Goal: Task Accomplishment & Management: Manage account settings

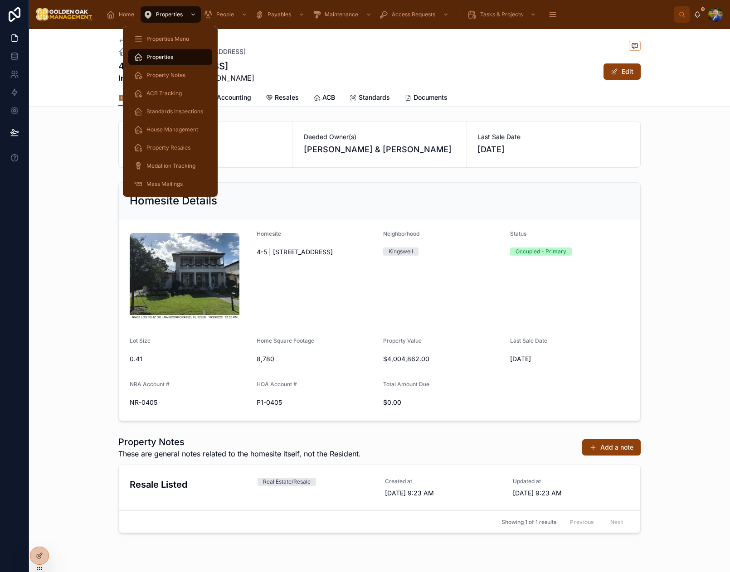
click at [170, 59] on span "Properties" at bounding box center [159, 56] width 27 height 7
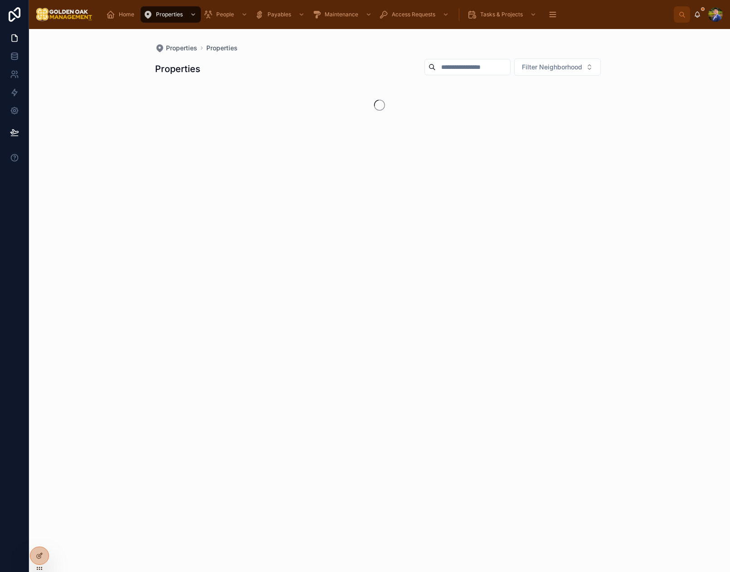
click at [447, 71] on input "text" at bounding box center [472, 67] width 74 height 13
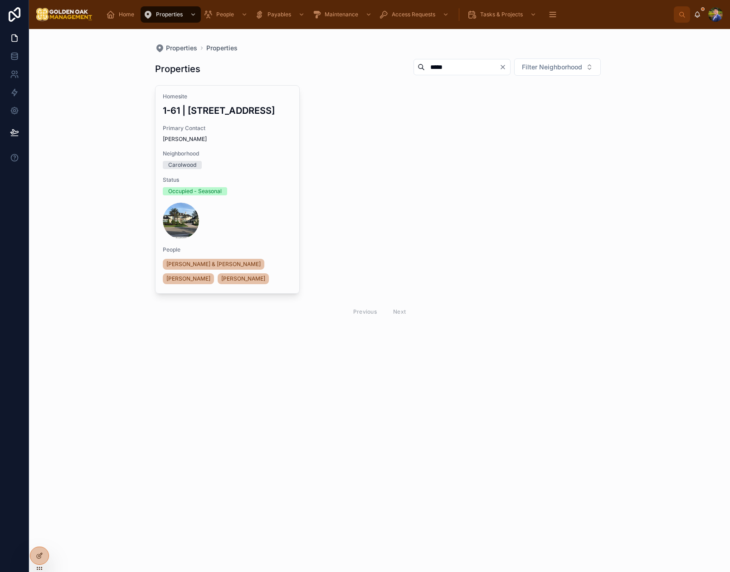
type input "*****"
click at [242, 143] on div "Primary Contact [PERSON_NAME]" at bounding box center [228, 134] width 130 height 18
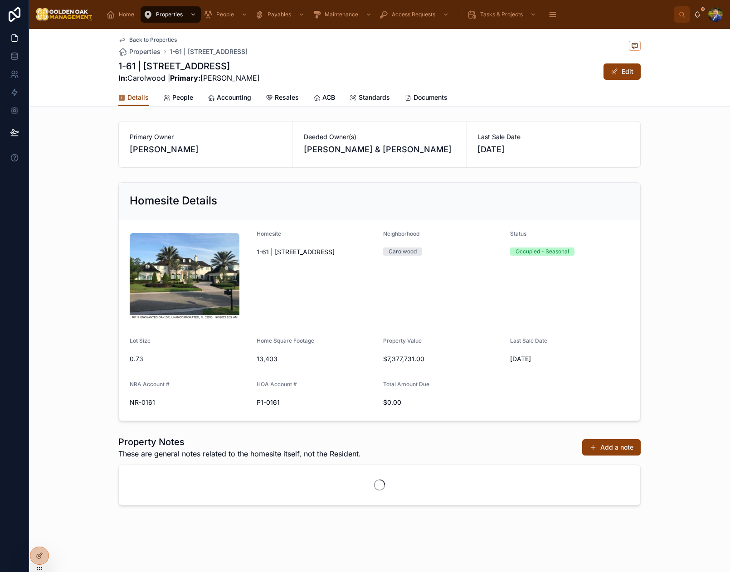
click at [175, 101] on span "People" at bounding box center [182, 97] width 21 height 9
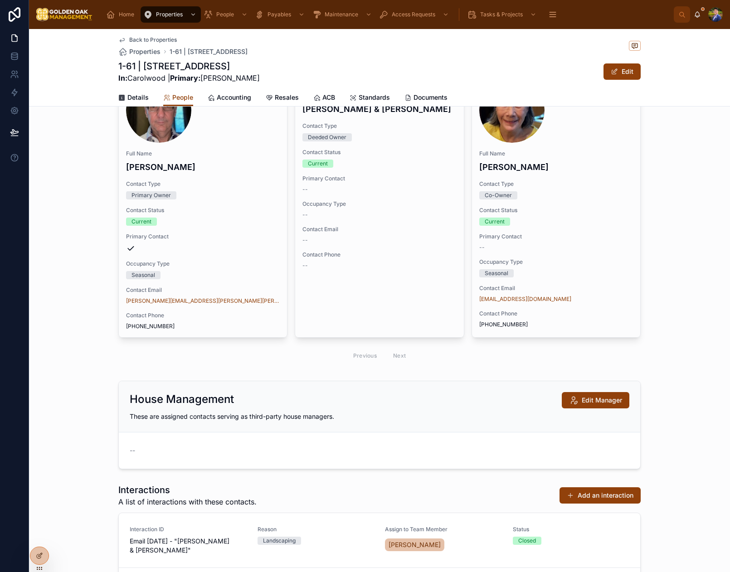
scroll to position [85, 0]
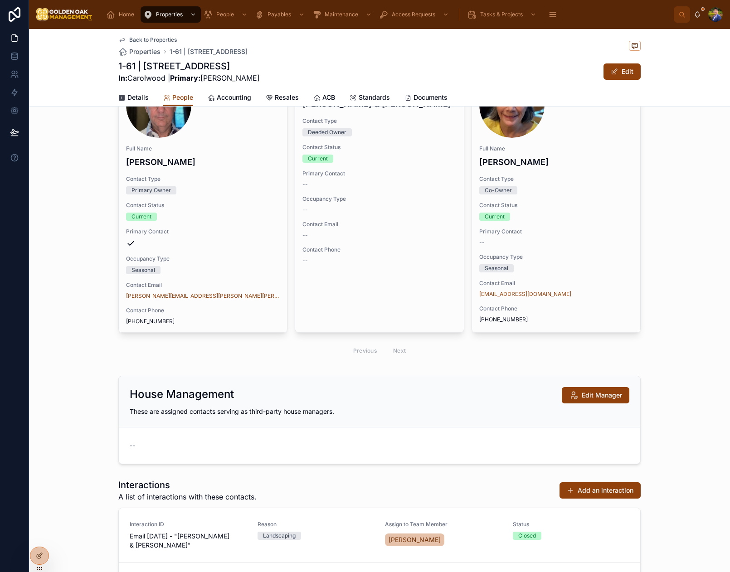
click at [583, 391] on span "Edit Manager" at bounding box center [601, 395] width 40 height 9
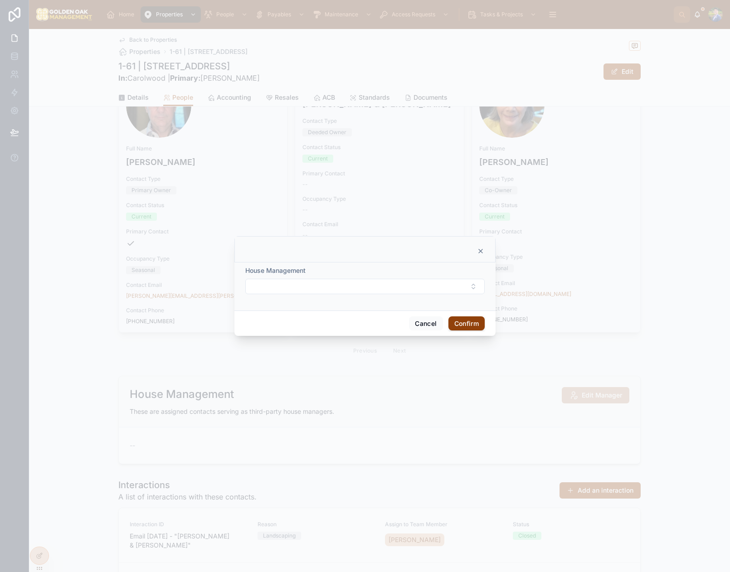
click at [316, 290] on button "Select Button" at bounding box center [364, 286] width 239 height 15
type input "***"
click at [335, 324] on span "[PERSON_NAME]" at bounding box center [331, 322] width 52 height 9
click at [461, 316] on div "Cancel Confirm" at bounding box center [364, 325] width 261 height 26
click at [469, 326] on button "Confirm" at bounding box center [466, 325] width 36 height 14
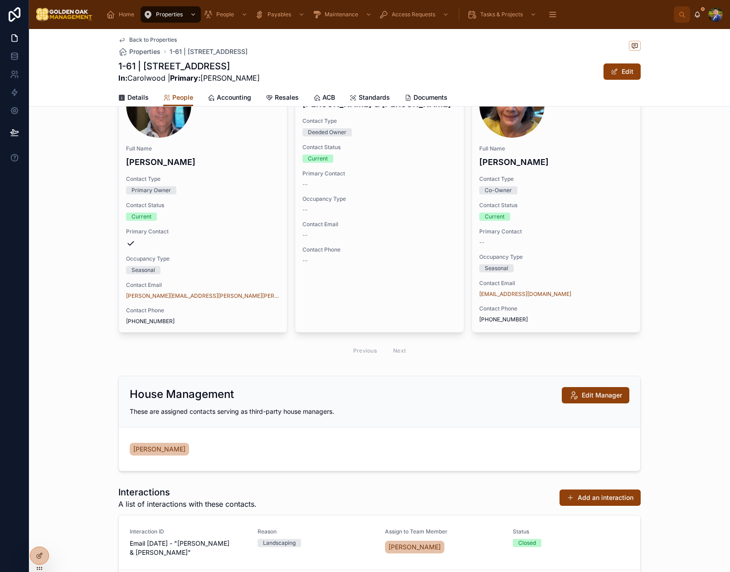
click at [182, 23] on div "Home Properties People Payables Maintenance Access Requests Tasks & Projects Me…" at bounding box center [387, 15] width 574 height 20
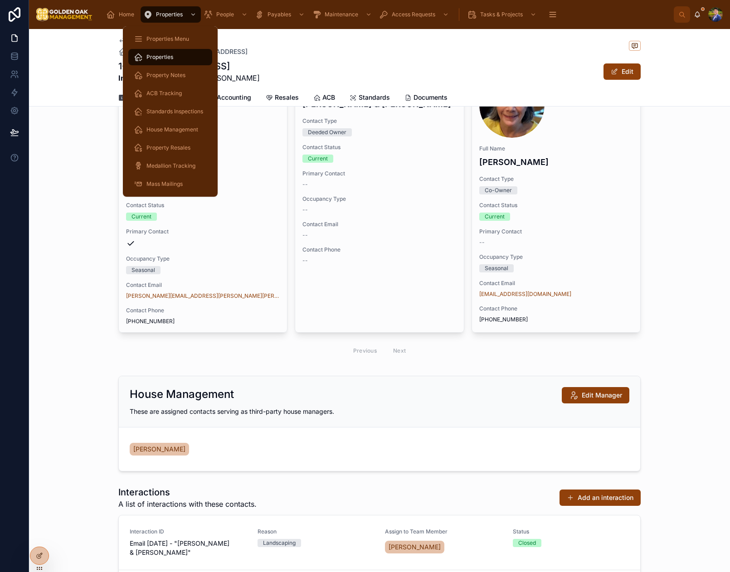
click at [180, 17] on span "Properties" at bounding box center [169, 14] width 27 height 7
